Goal: Information Seeking & Learning: Find specific page/section

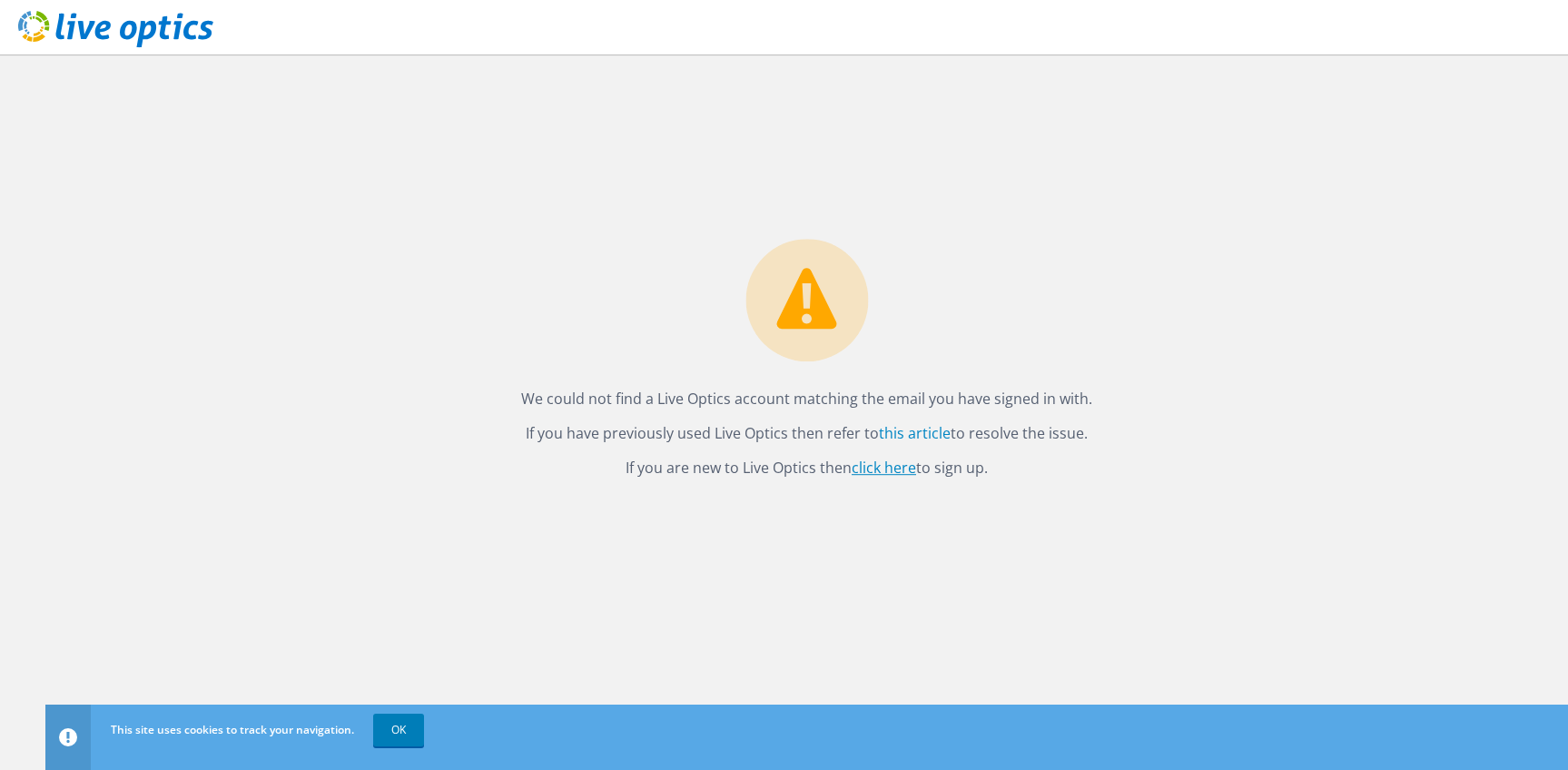
click at [904, 462] on link "click here" at bounding box center [884, 467] width 65 height 20
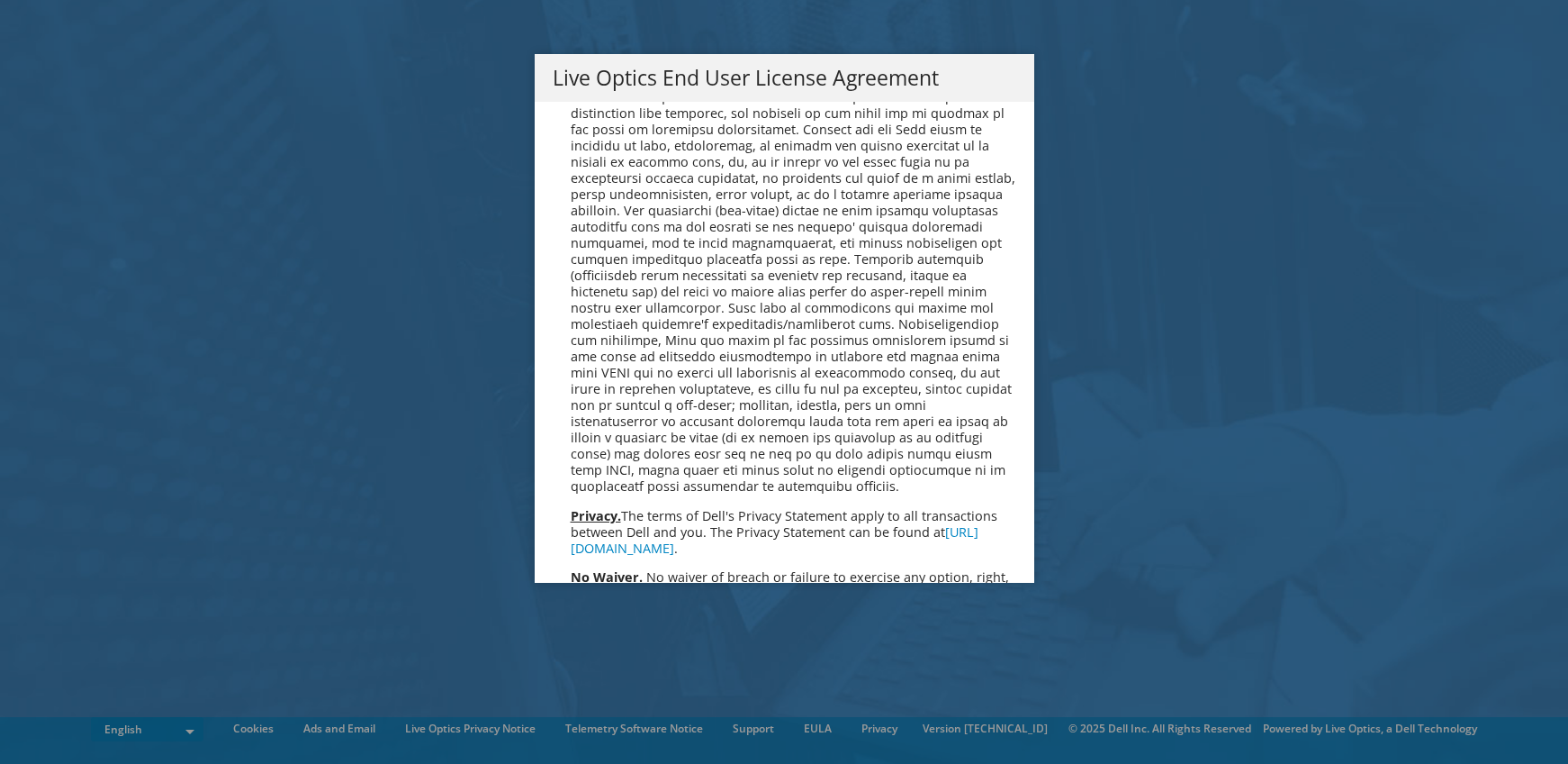
scroll to position [6809, 0]
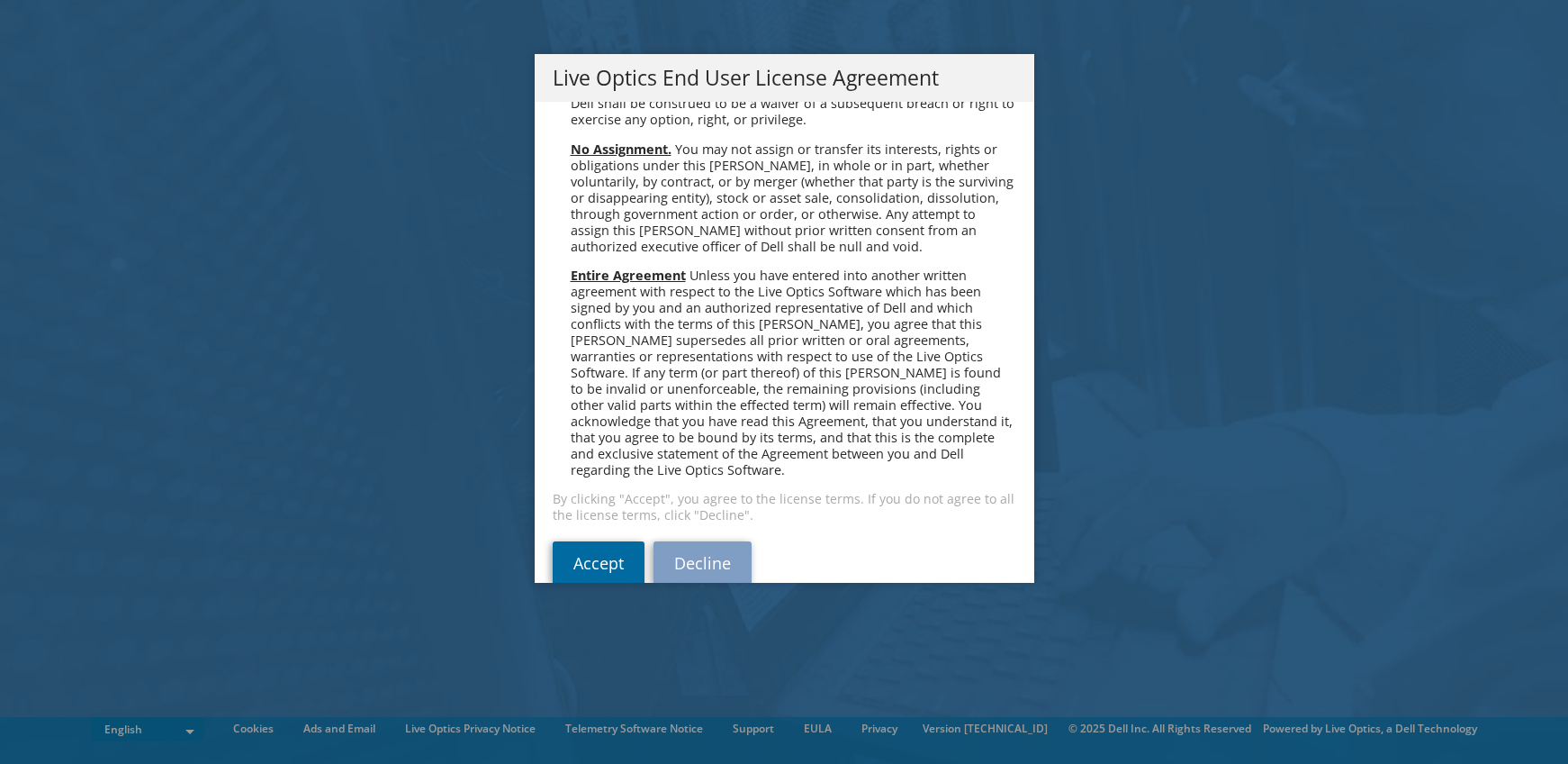
click at [579, 541] on link "Accept" at bounding box center [599, 562] width 92 height 43
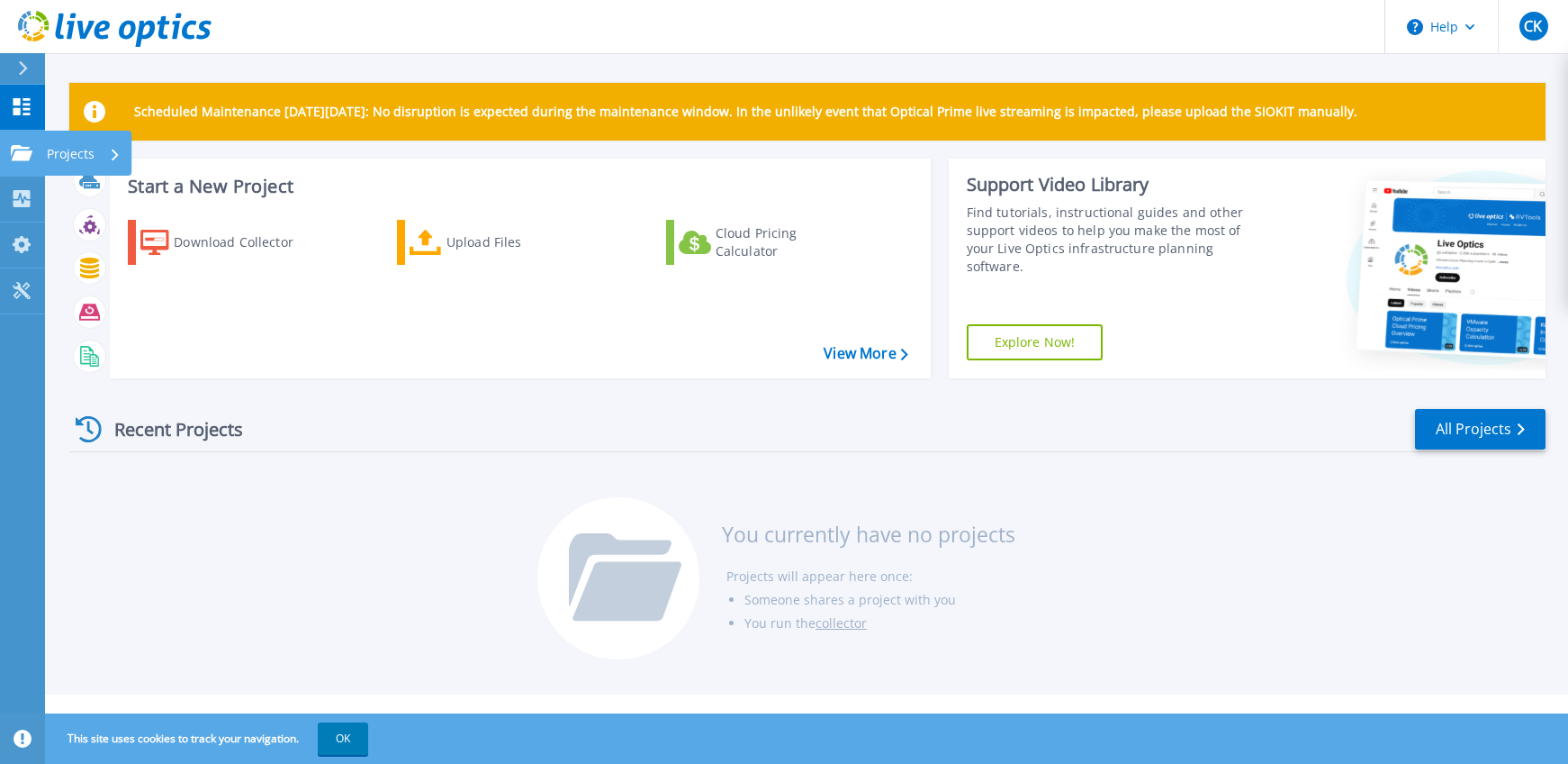
click at [28, 141] on link "Projects Projects" at bounding box center [22, 154] width 45 height 46
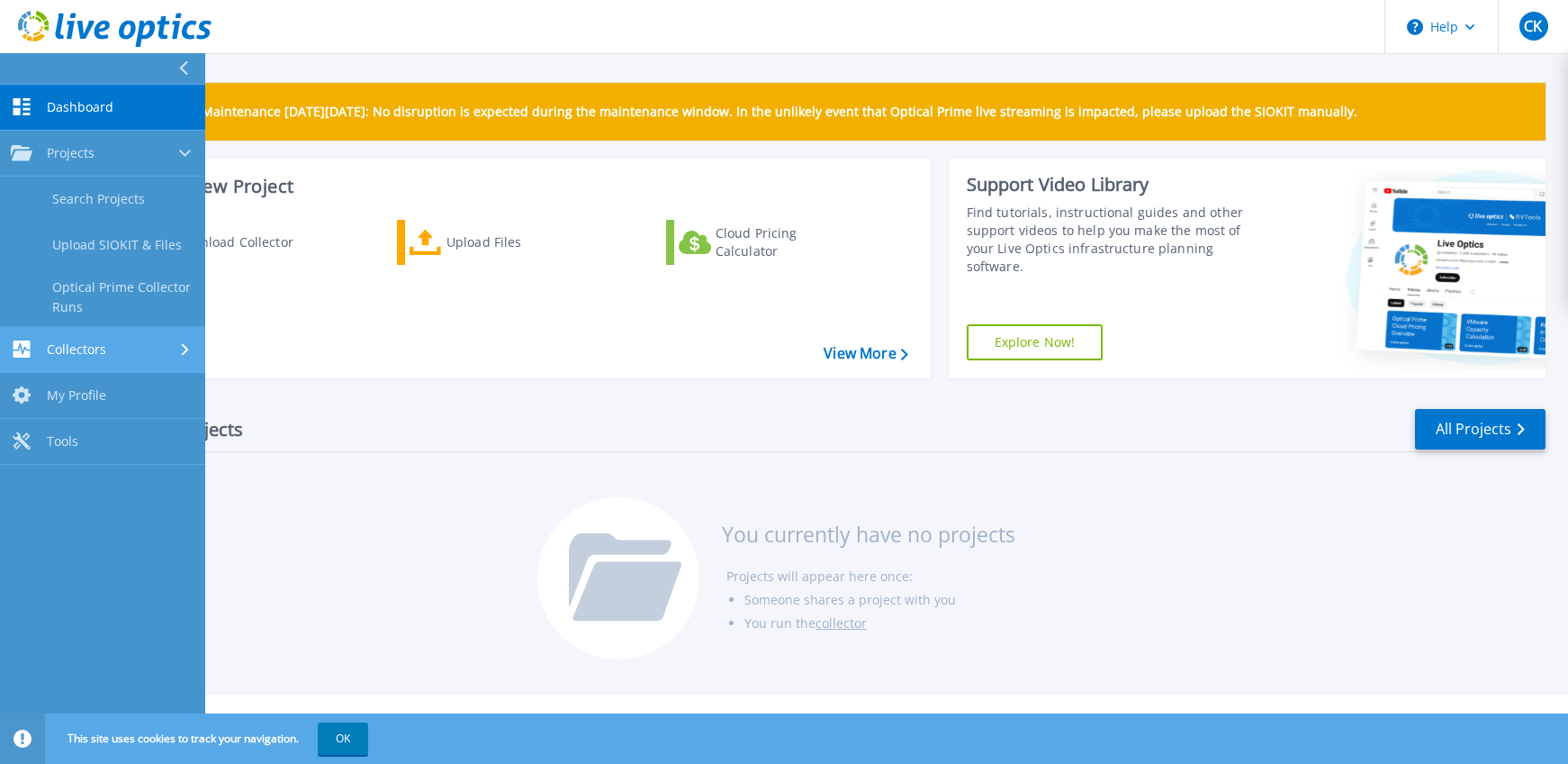
click at [30, 340] on icon at bounding box center [21, 349] width 21 height 17
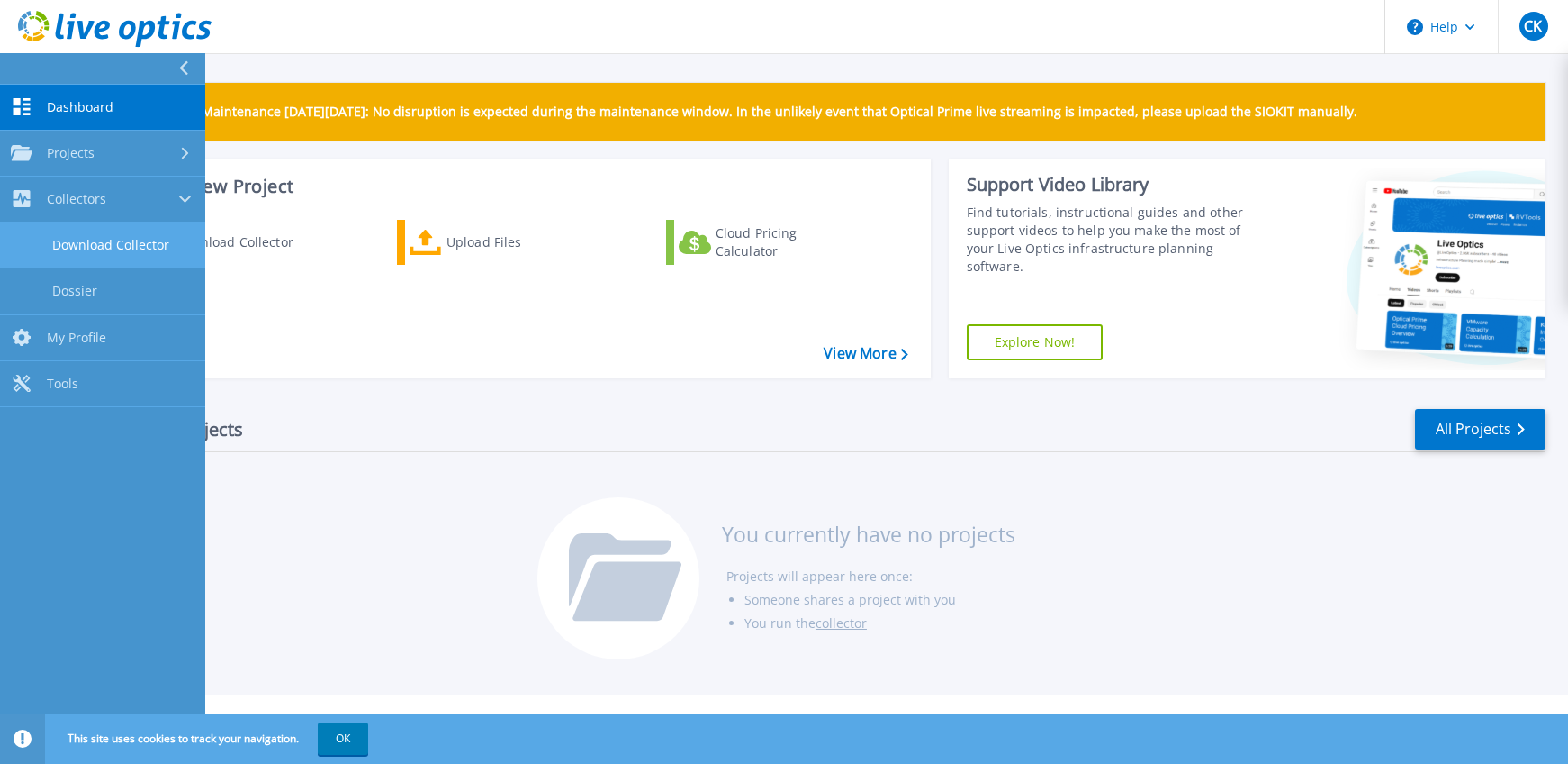
click at [72, 240] on link "Download Collector" at bounding box center [103, 245] width 206 height 46
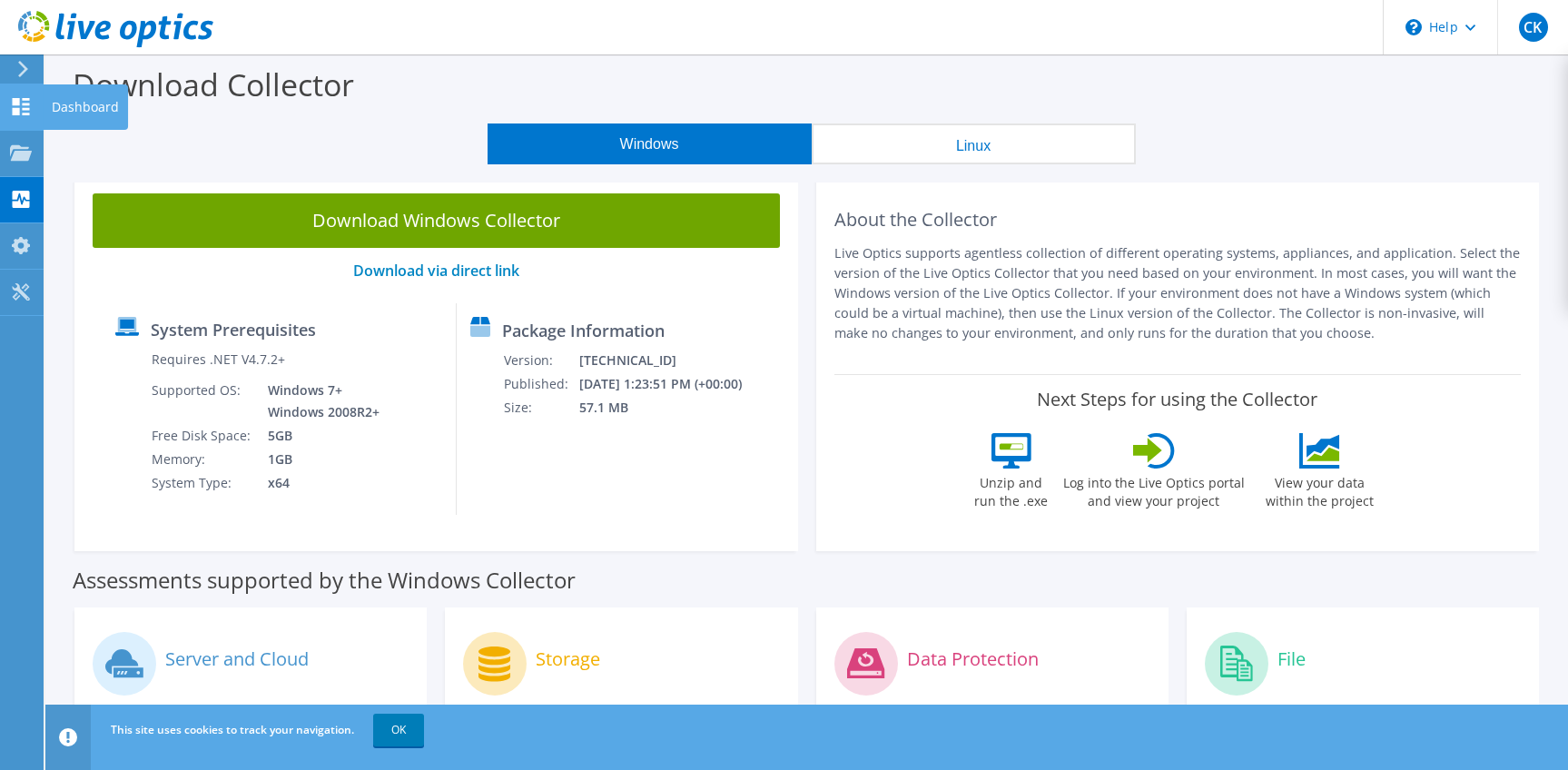
click at [22, 99] on use at bounding box center [21, 107] width 17 height 17
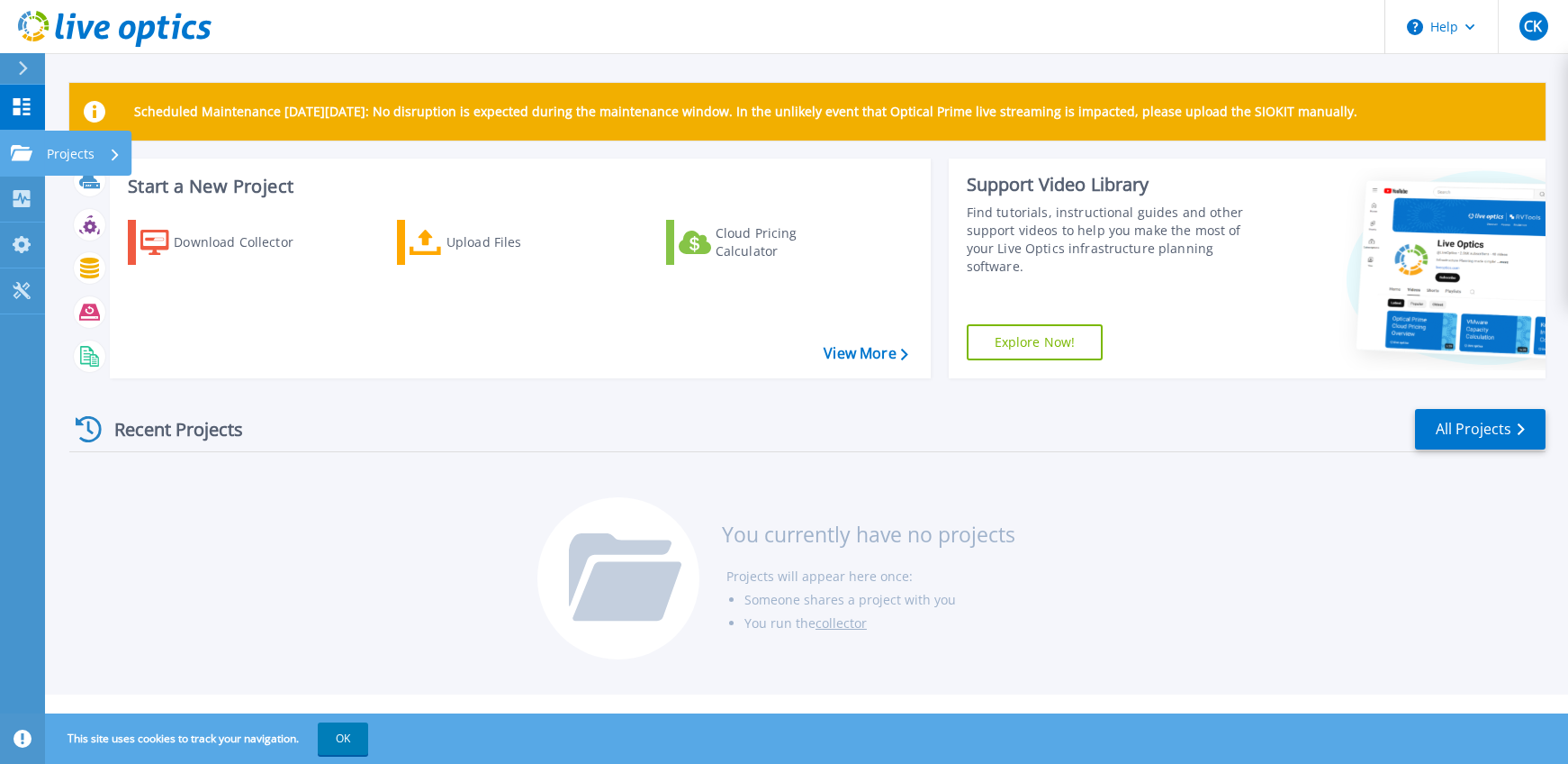
click at [68, 147] on p "Projects" at bounding box center [71, 154] width 48 height 47
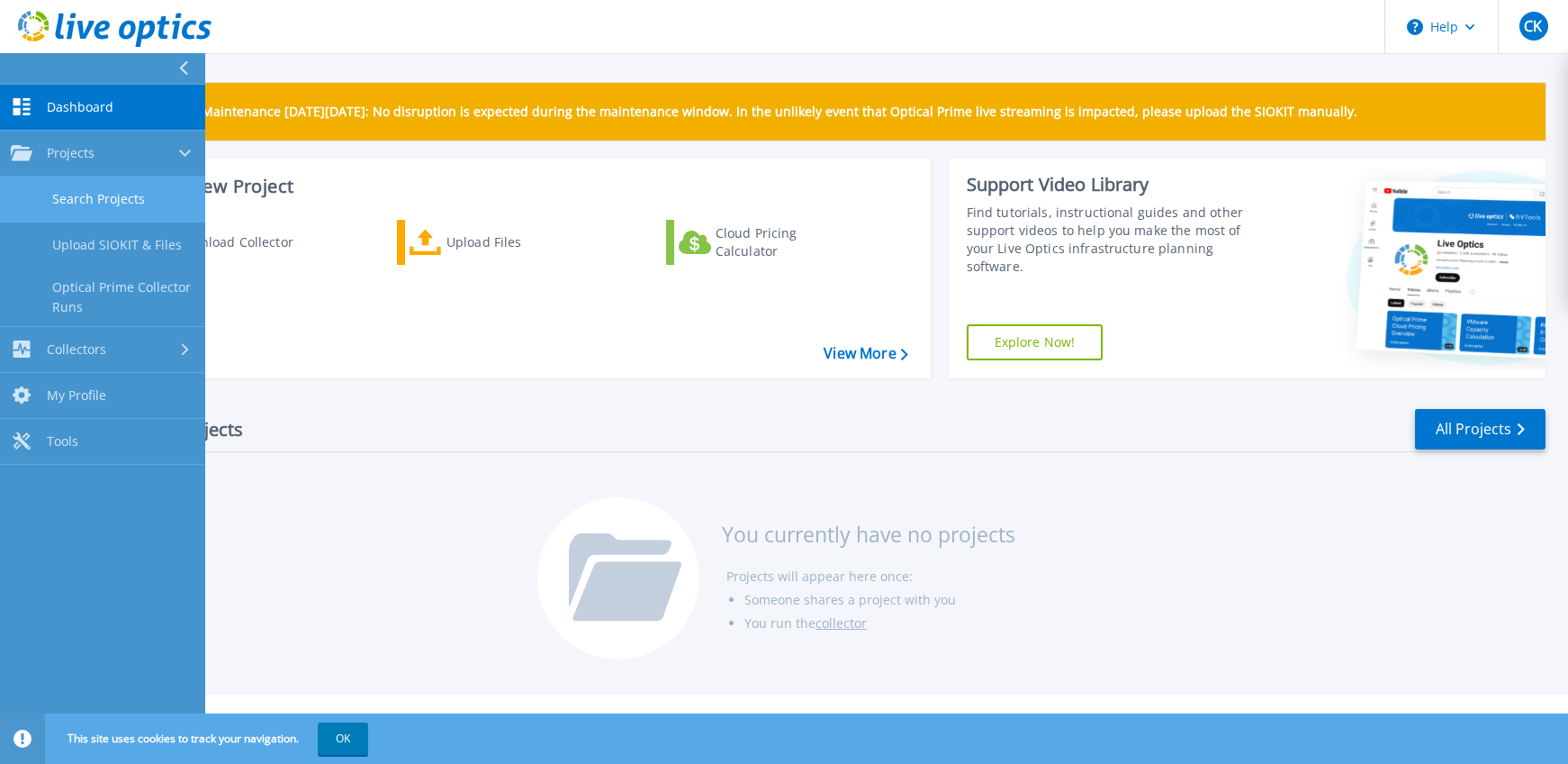
click at [108, 193] on link "Search Projects" at bounding box center [103, 200] width 206 height 46
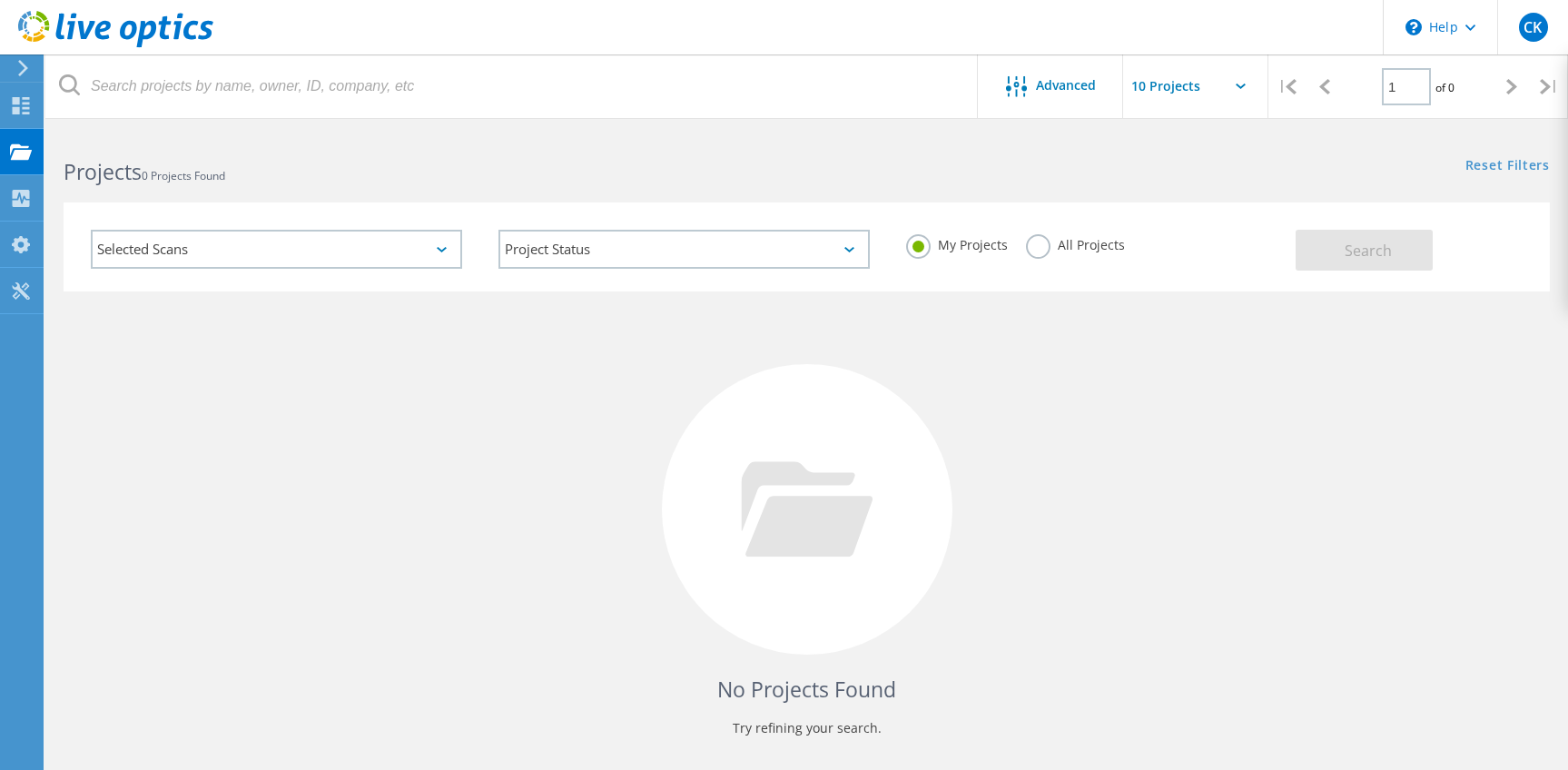
click at [444, 245] on div "Selected Scans" at bounding box center [276, 249] width 371 height 39
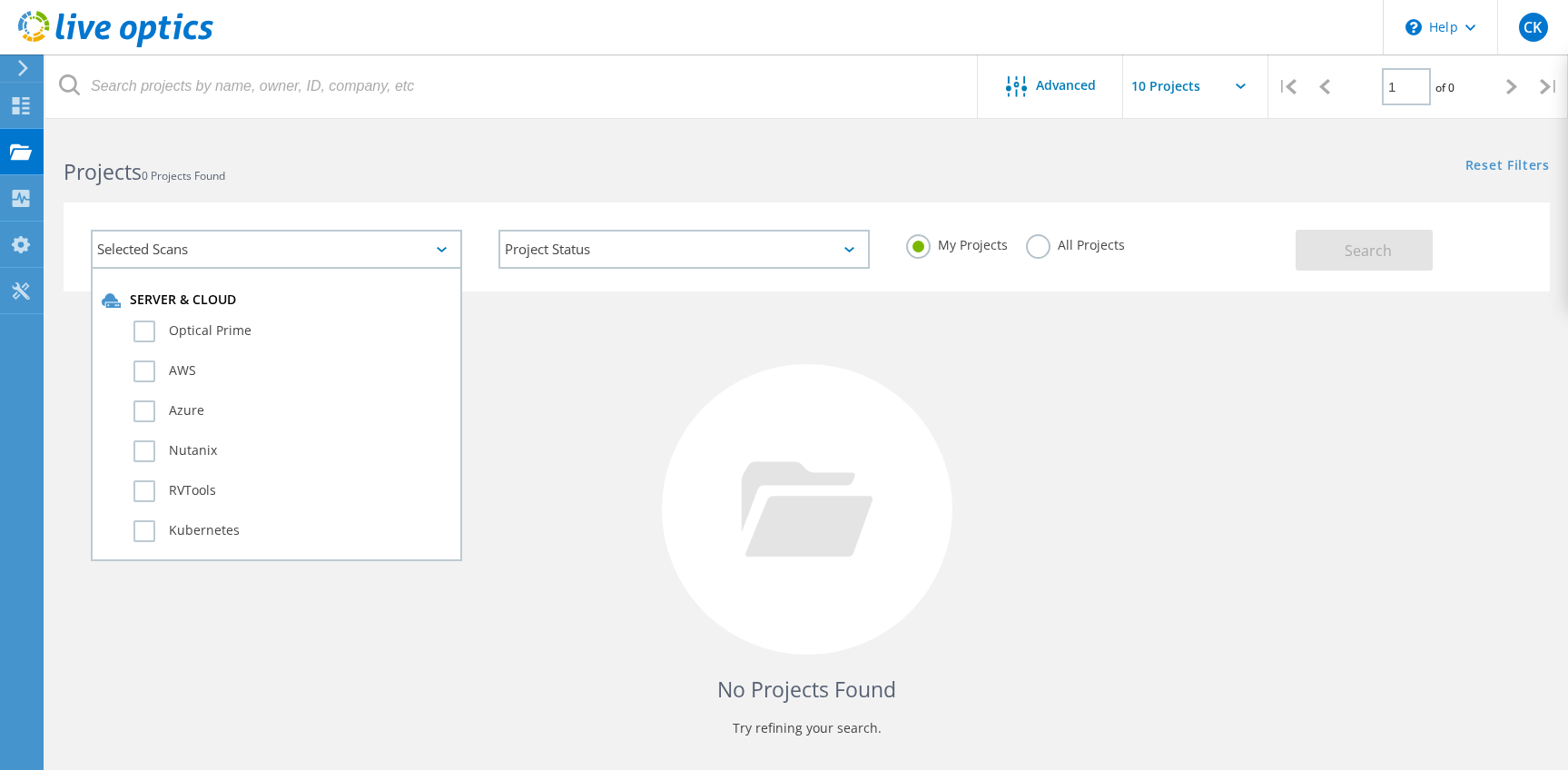
click at [674, 410] on div "No Projects Found Try refining your search." at bounding box center [807, 526] width 1487 height 469
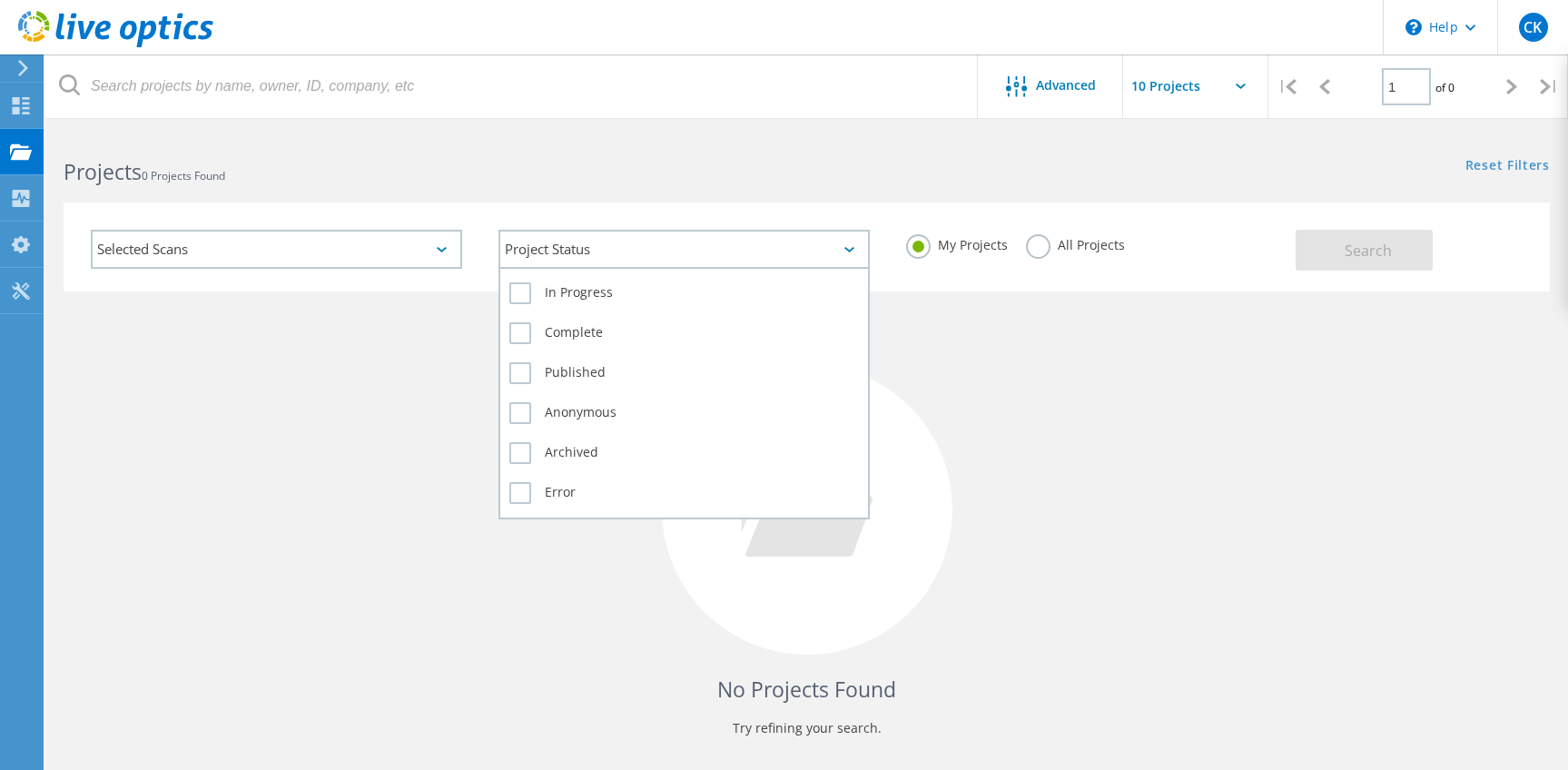
click at [842, 255] on div "Project Status" at bounding box center [683, 249] width 371 height 39
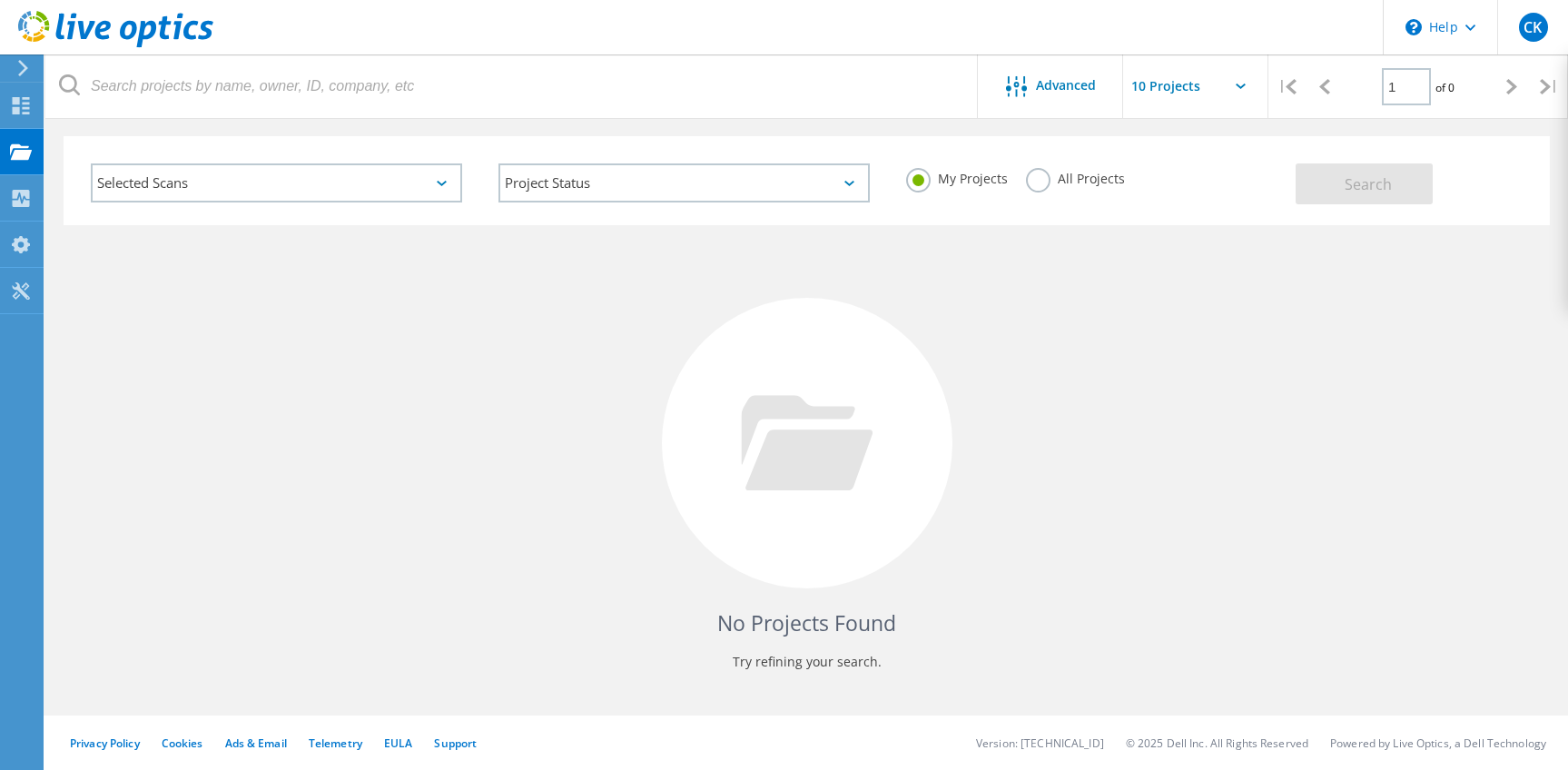
click at [1059, 392] on div "No Projects Found Try refining your search." at bounding box center [807, 459] width 1487 height 469
click at [1046, 179] on label "All Projects" at bounding box center [1076, 176] width 99 height 17
click at [0, 0] on input "All Projects" at bounding box center [0, 0] width 0 height 0
click at [1020, 370] on div "No Projects Found Try refining your search." at bounding box center [807, 459] width 1487 height 469
click at [1376, 194] on span "Search" at bounding box center [1368, 184] width 47 height 20
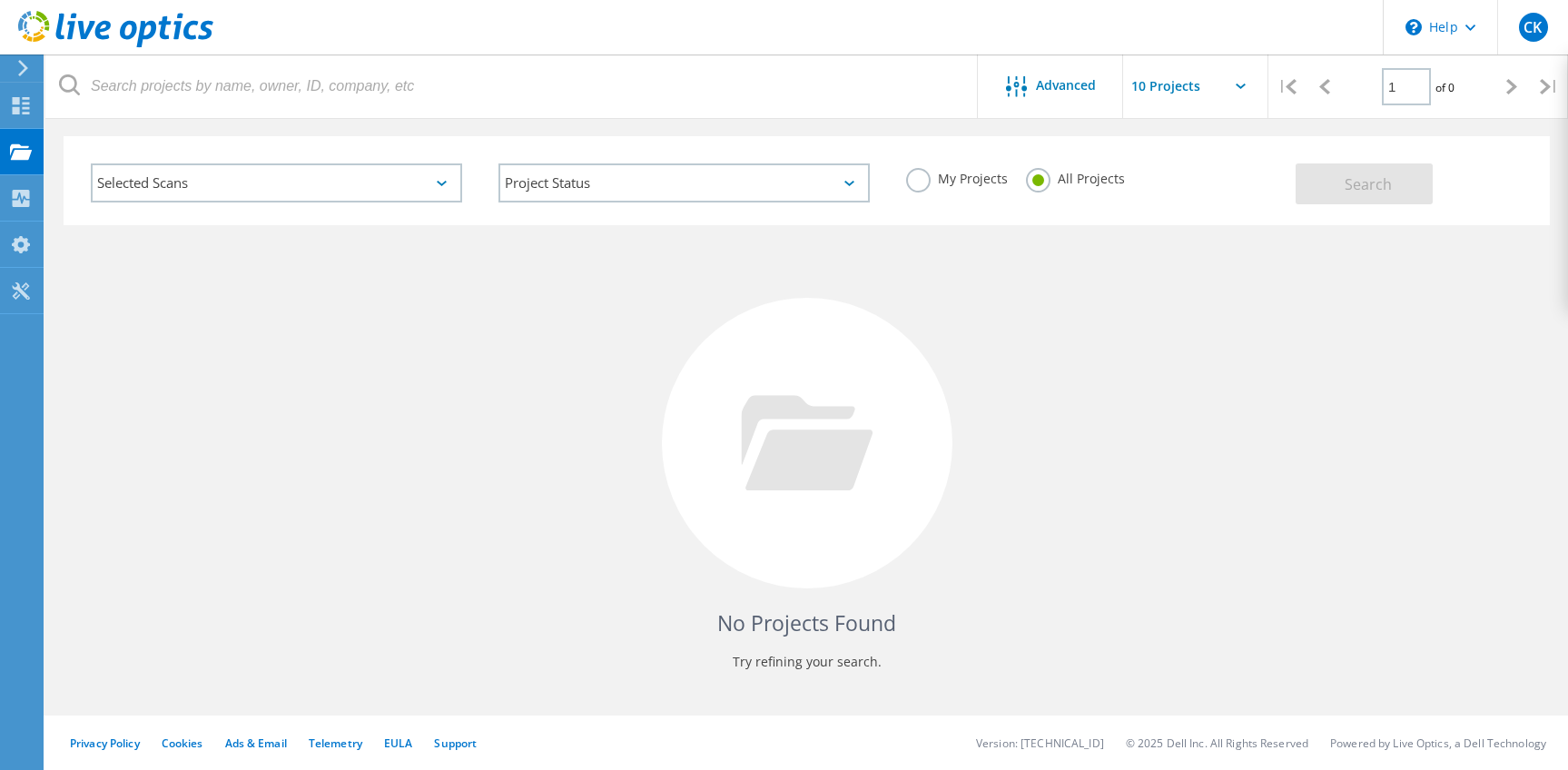
scroll to position [0, 0]
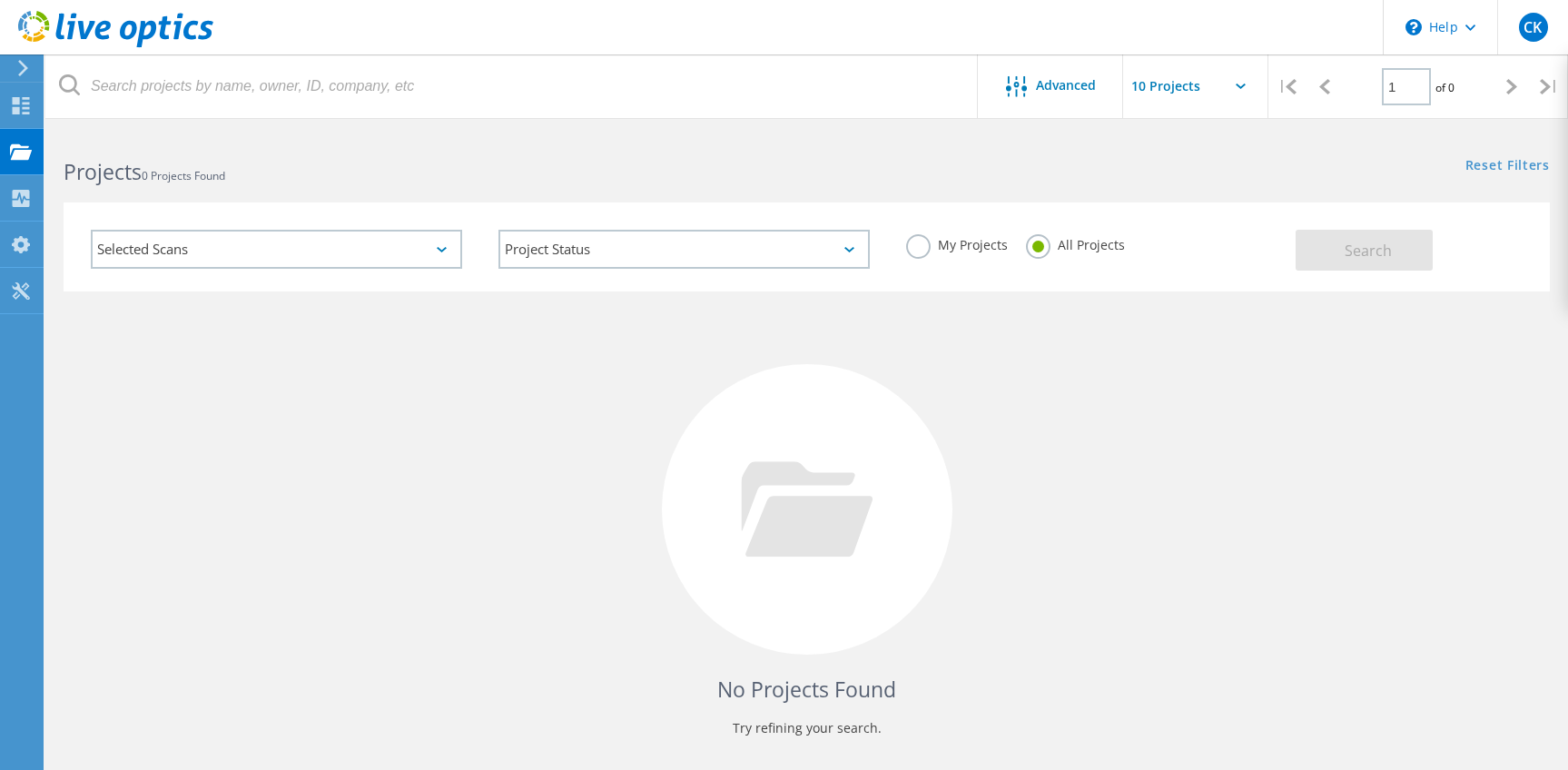
click at [1216, 86] on input "text" at bounding box center [1213, 86] width 181 height 64
click at [1187, 97] on input "text" at bounding box center [1213, 86] width 181 height 64
click at [991, 180] on div "Selected Scans Project Status In Progress Complete Published Anonymous Archived…" at bounding box center [806, 235] width 1522 height 111
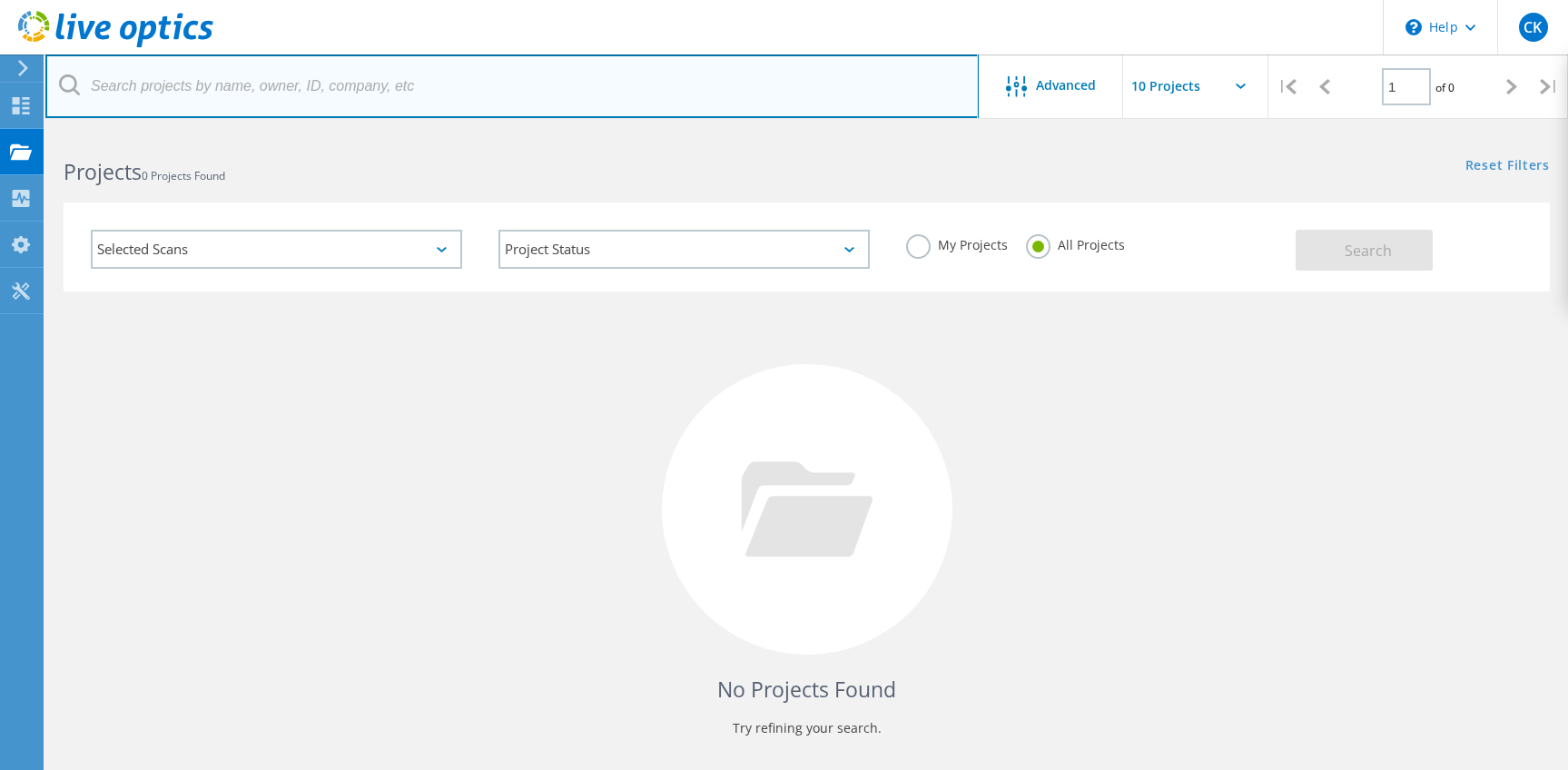
click at [173, 87] on input "text" at bounding box center [512, 86] width 933 height 64
type input "Wright State"
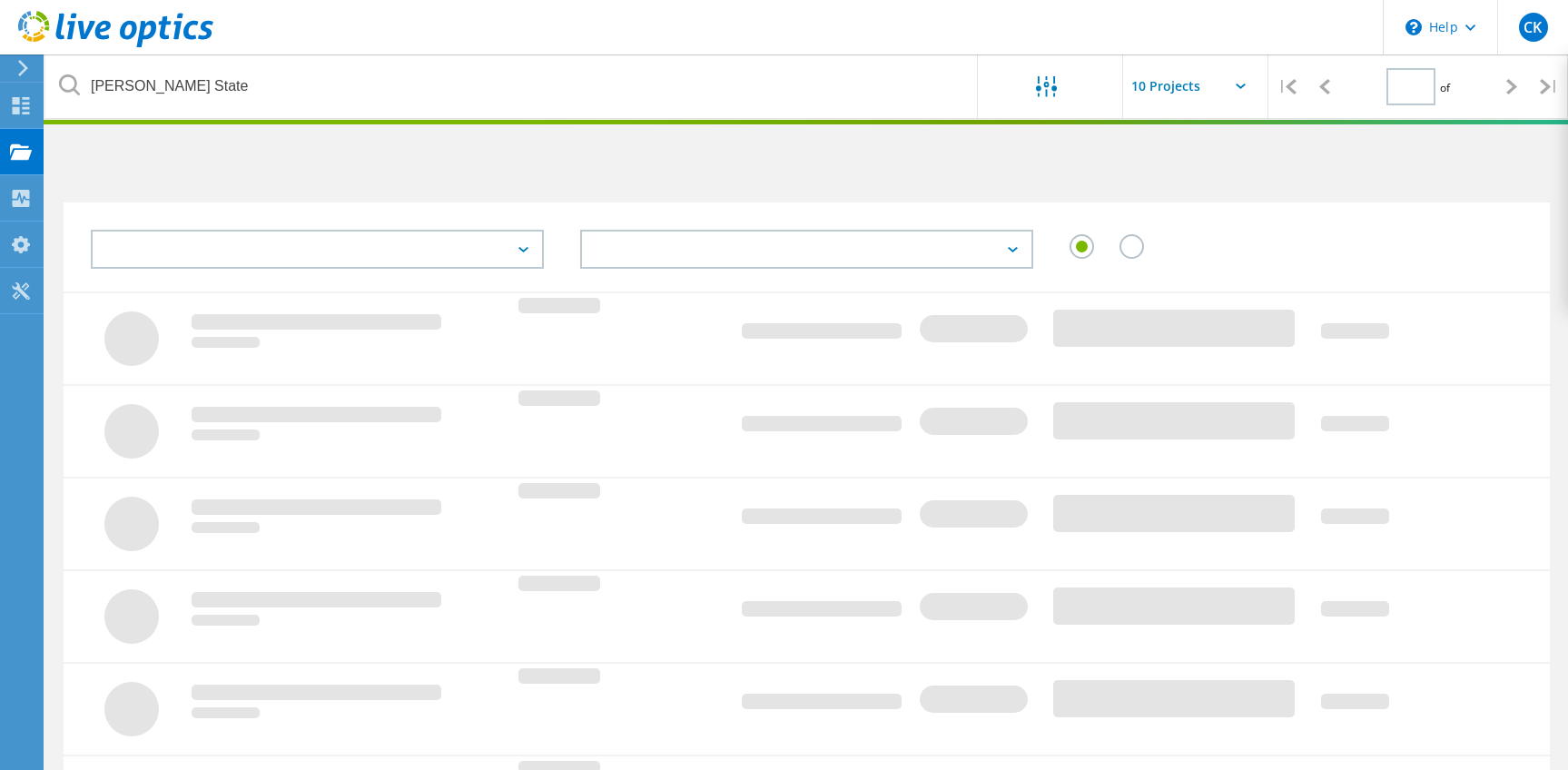
type input "1"
